Goal: Navigation & Orientation: Understand site structure

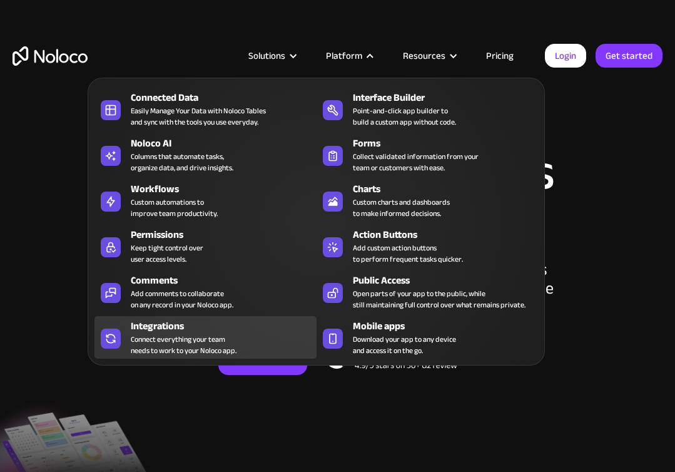
click at [237, 334] on div "Integrations Connect everything your team needs to work to your Noloco app." at bounding box center [220, 338] width 179 height 38
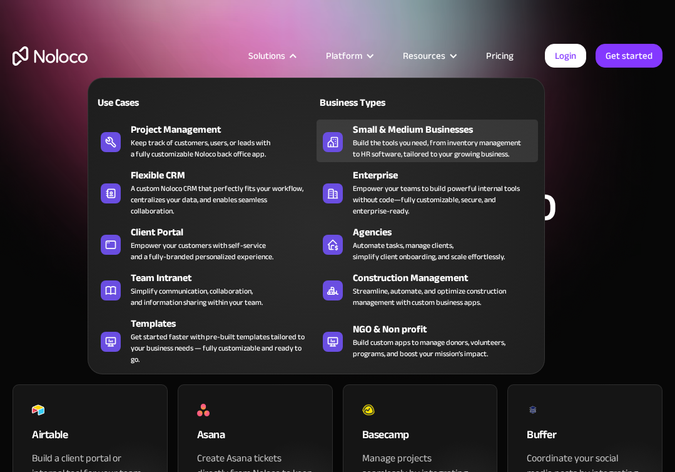
click at [392, 141] on div "Build the tools you need, from inventory management to HR software, tailored to…" at bounding box center [437, 148] width 168 height 23
